Goal: Task Accomplishment & Management: Use online tool/utility

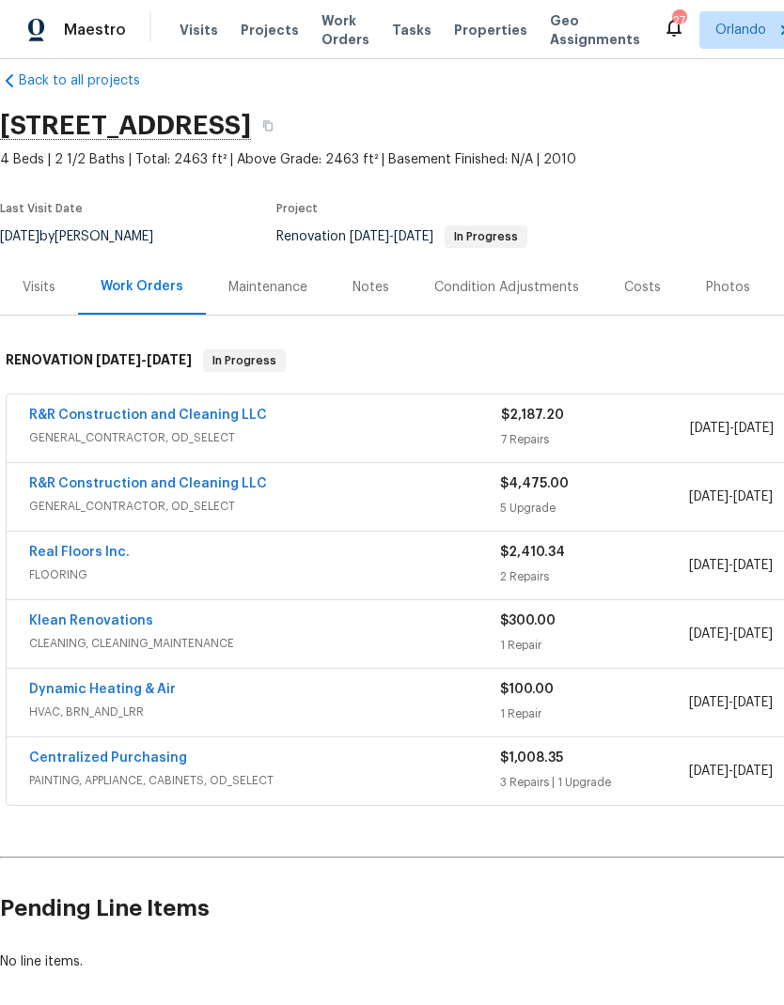
scroll to position [25, 0]
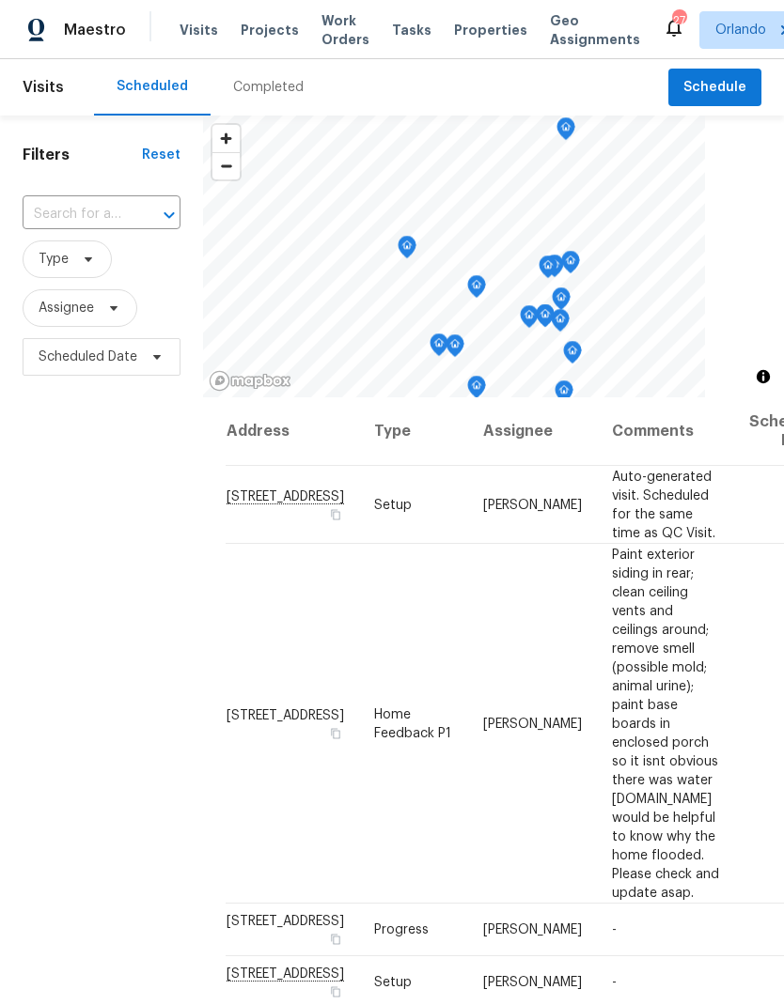
click at [343, 25] on span "Work Orders" at bounding box center [345, 30] width 48 height 38
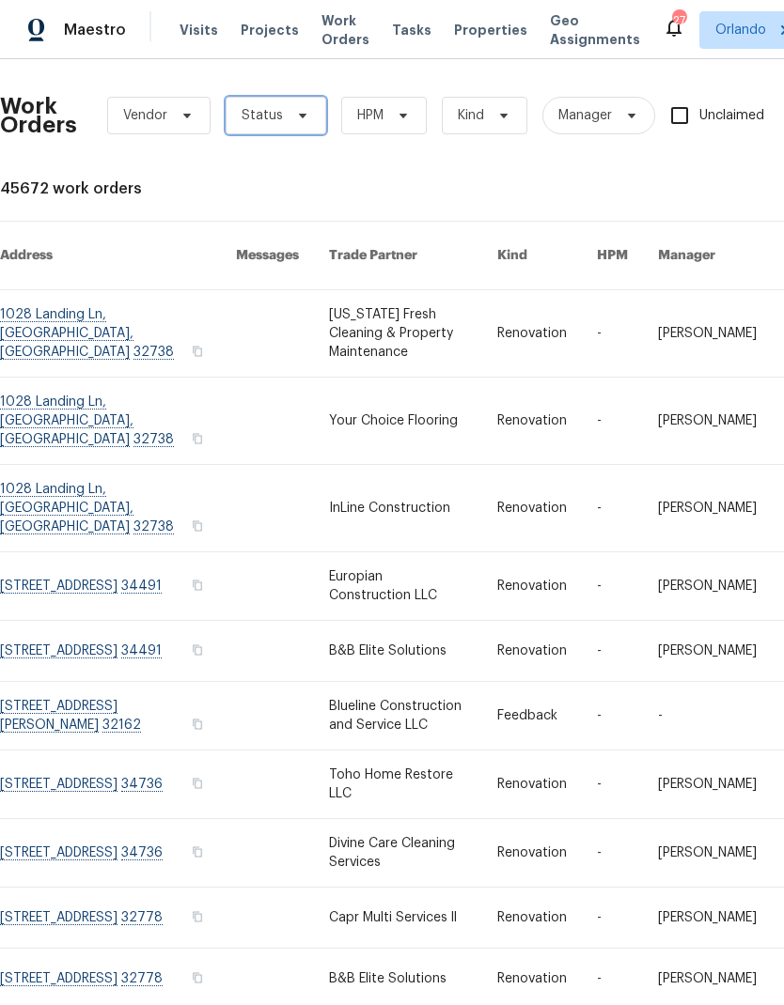
click at [295, 111] on icon at bounding box center [302, 115] width 15 height 15
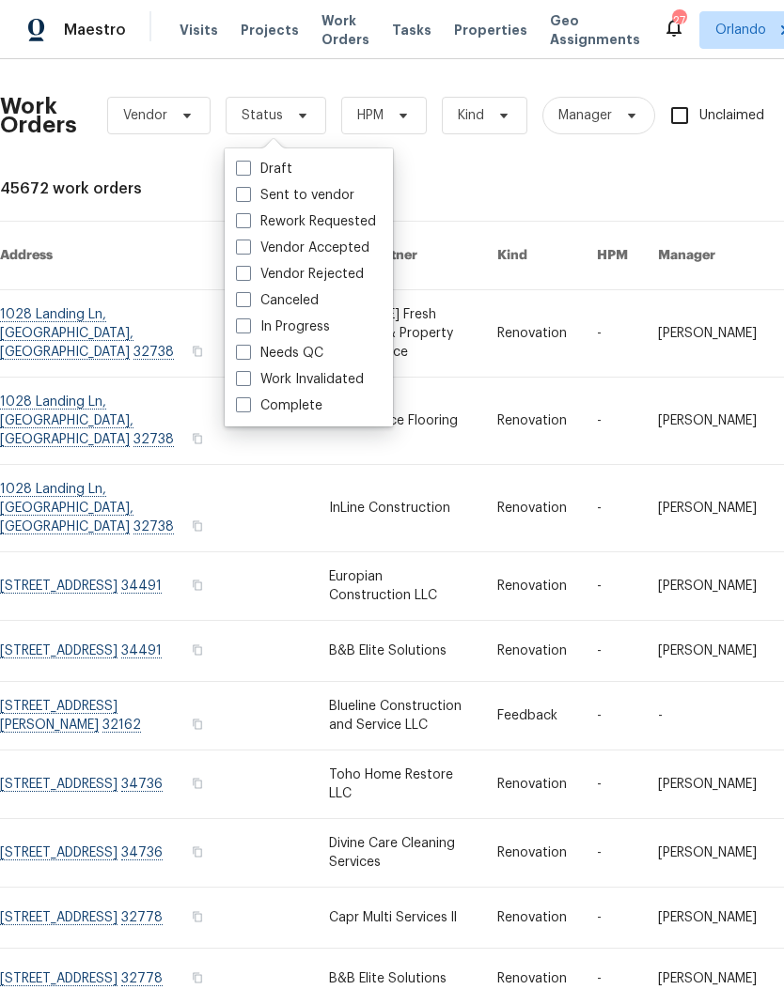
click at [316, 358] on label "Needs QC" at bounding box center [279, 353] width 87 height 19
click at [248, 356] on input "Needs QC" at bounding box center [242, 350] width 12 height 12
checkbox input "true"
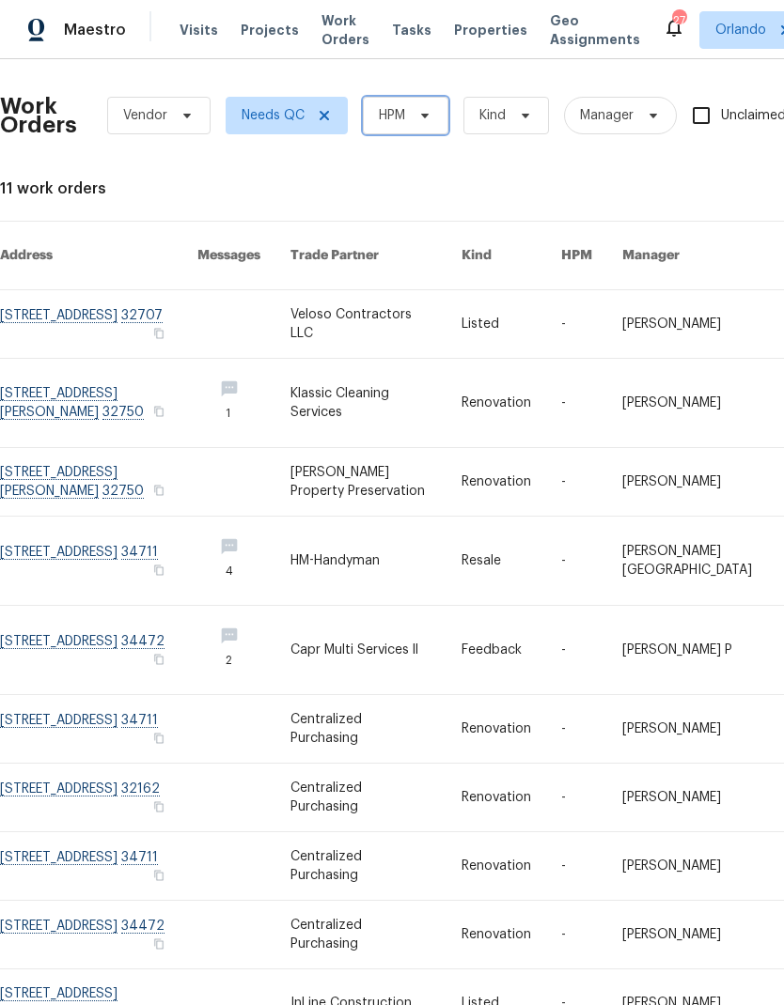
click at [448, 126] on span "HPM" at bounding box center [406, 116] width 86 height 38
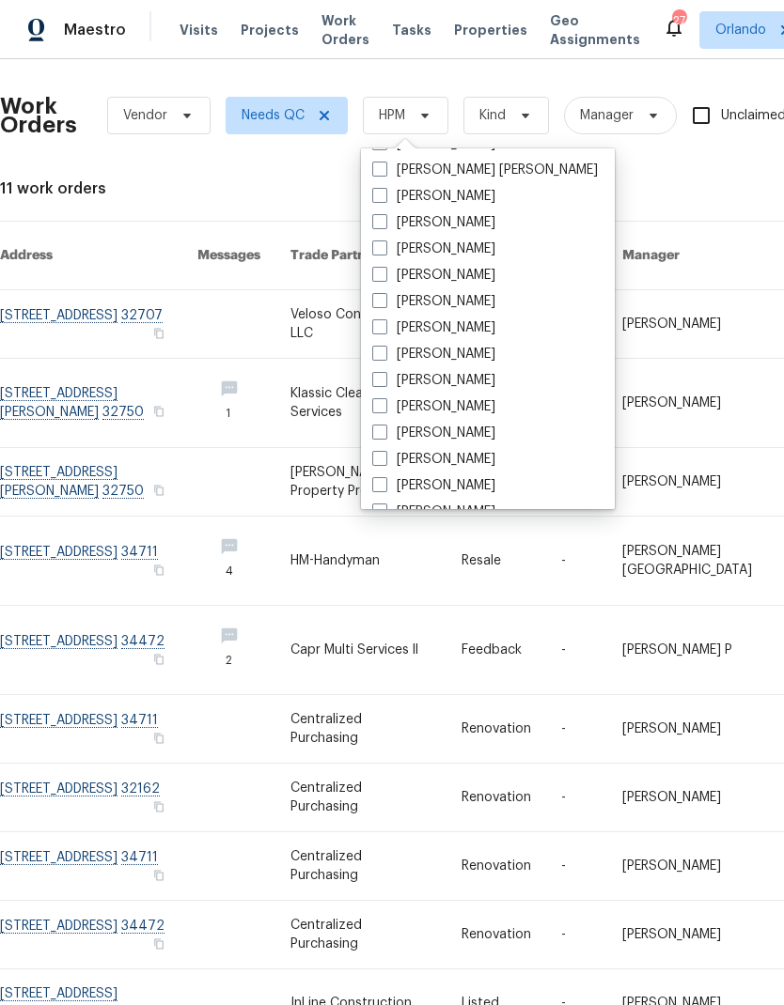
scroll to position [103, 0]
click at [468, 486] on label "[PERSON_NAME]" at bounding box center [433, 486] width 123 height 19
click at [384, 486] on input "[PERSON_NAME]" at bounding box center [378, 483] width 12 height 12
checkbox input "true"
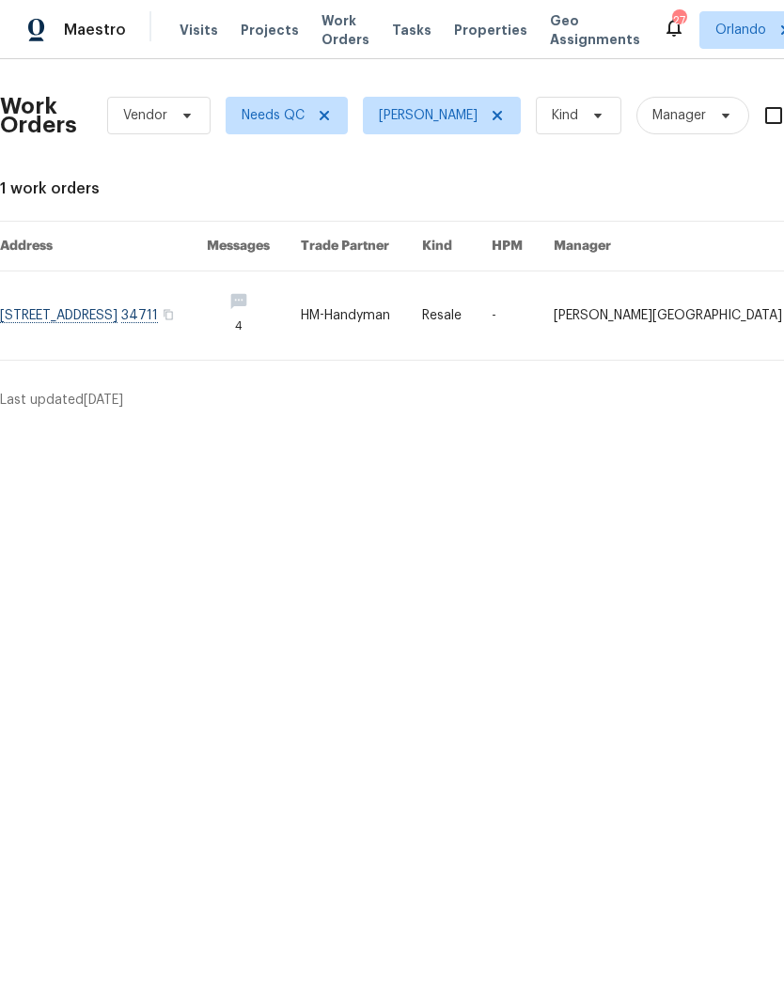
click at [553, 326] on link at bounding box center [522, 316] width 62 height 88
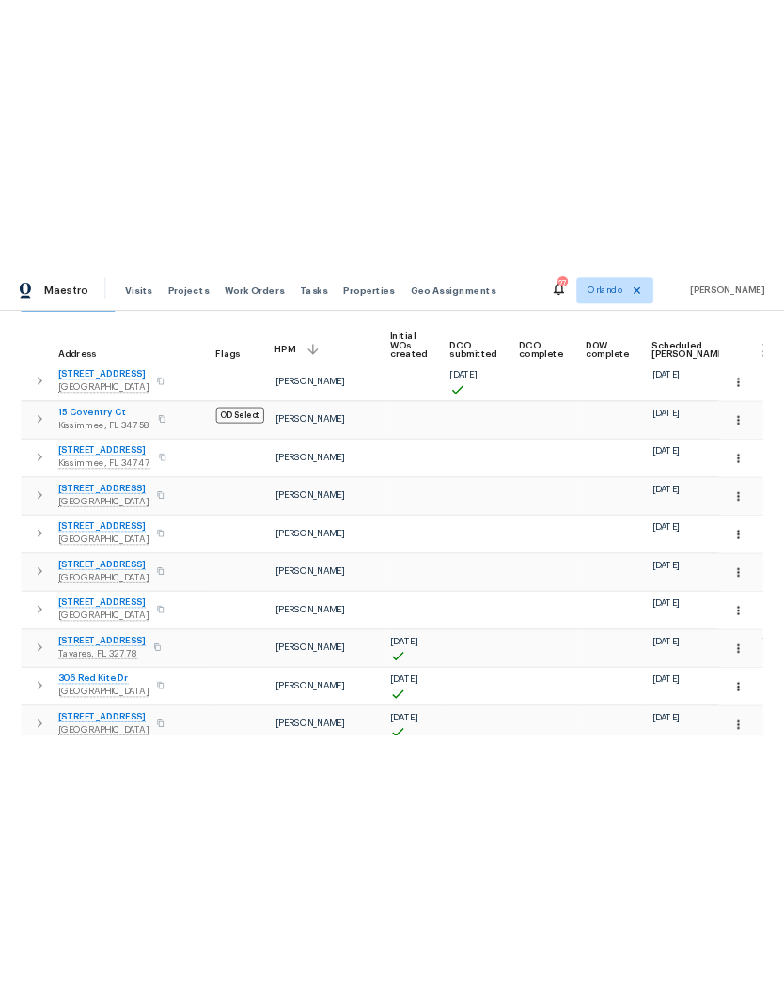
scroll to position [93, 0]
